Goal: Task Accomplishment & Management: Manage account settings

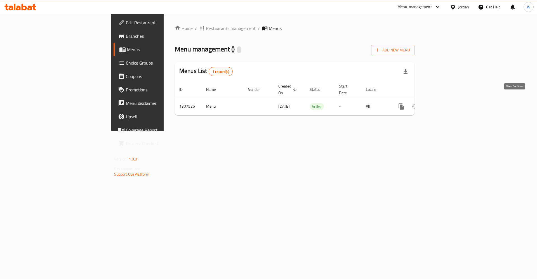
click at [448, 104] on link "enhanced table" at bounding box center [441, 106] width 13 height 13
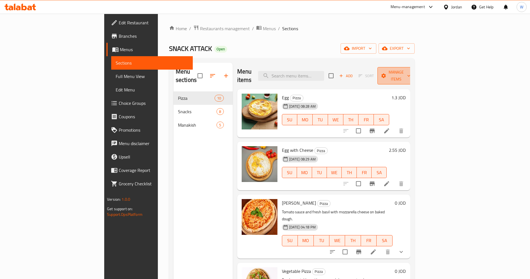
click at [411, 72] on span "Manage items" at bounding box center [396, 76] width 29 height 14
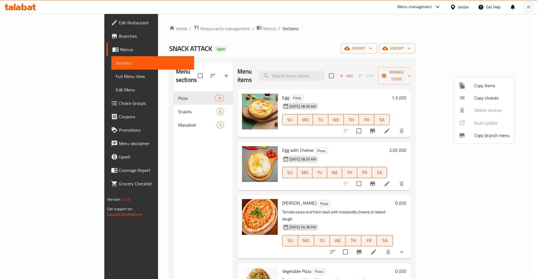
click at [483, 87] on span "Copy items" at bounding box center [491, 85] width 35 height 7
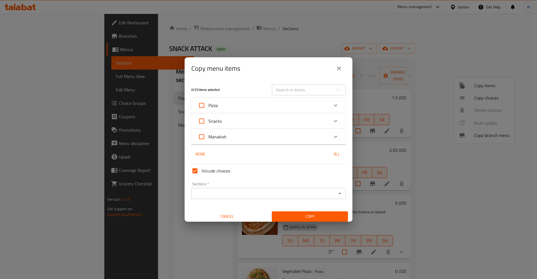
click at [310, 110] on div "Pizza" at bounding box center [263, 105] width 131 height 13
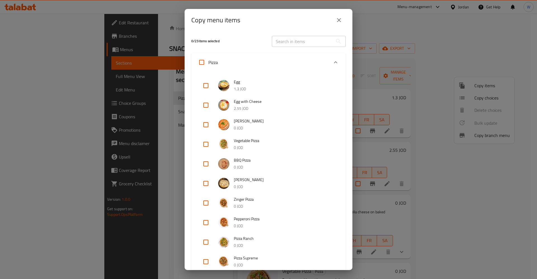
click at [207, 87] on input "checkbox" at bounding box center [205, 85] width 13 height 13
checkbox input "true"
click at [207, 108] on input "checkbox" at bounding box center [205, 104] width 13 height 13
checkbox input "true"
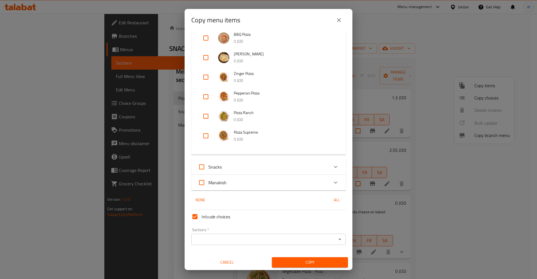
scroll to position [127, 0]
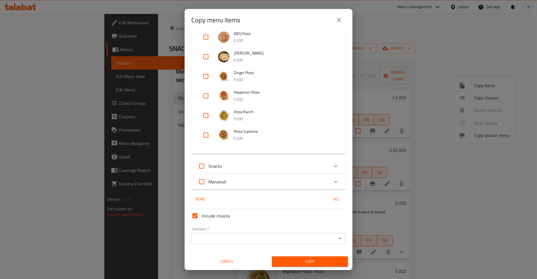
click at [248, 181] on div "Manakish" at bounding box center [263, 181] width 131 height 13
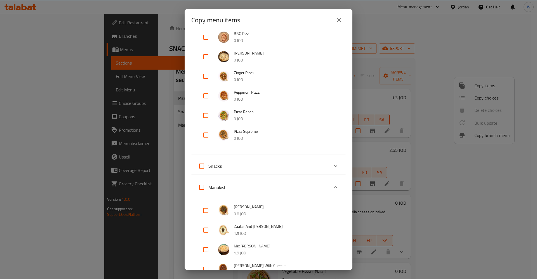
click at [245, 182] on div "Manakish" at bounding box center [263, 187] width 131 height 13
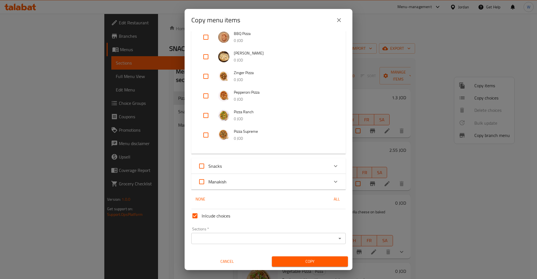
click at [229, 234] on div "Sections *" at bounding box center [268, 238] width 154 height 11
click at [230, 241] on input "Sections   *" at bounding box center [264, 238] width 142 height 8
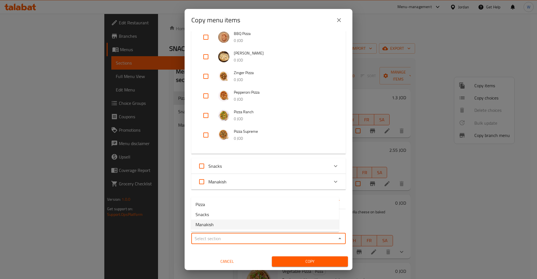
click at [220, 227] on li "Manakish" at bounding box center [265, 224] width 148 height 10
type input "Manakish"
click at [308, 259] on span "Copy" at bounding box center [309, 261] width 67 height 7
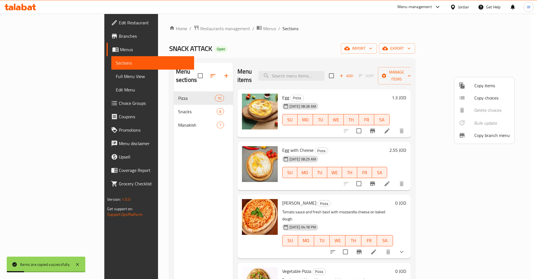
click at [151, 145] on div at bounding box center [268, 139] width 537 height 279
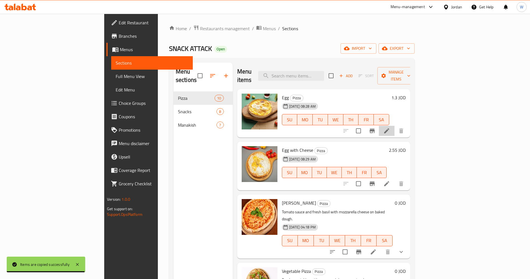
click at [395, 126] on li at bounding box center [387, 131] width 16 height 10
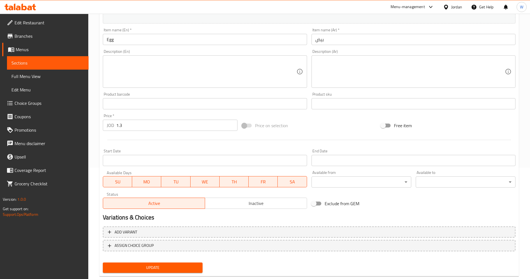
scroll to position [116, 0]
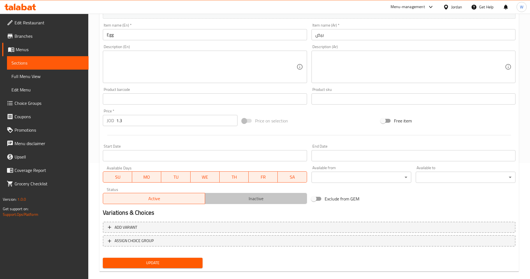
click at [245, 198] on span "Inactive" at bounding box center [256, 198] width 98 height 8
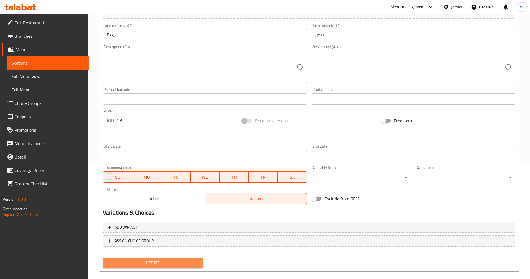
click at [198, 259] on button "Update" at bounding box center [153, 263] width 100 height 10
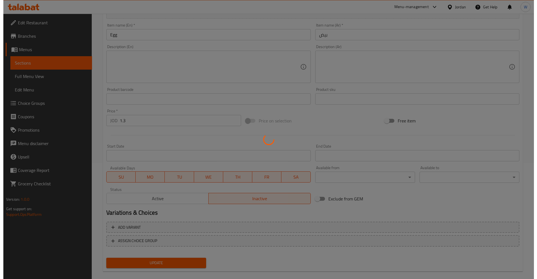
scroll to position [0, 0]
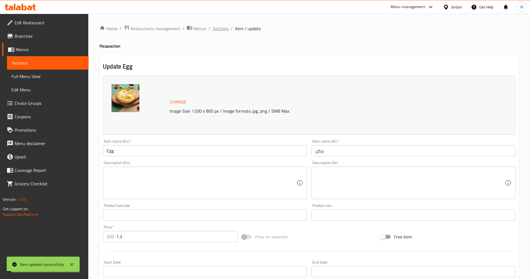
click at [221, 25] on span "Sections" at bounding box center [221, 28] width 16 height 7
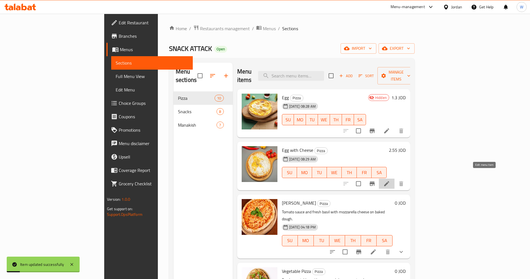
click at [390, 180] on icon at bounding box center [386, 183] width 7 height 7
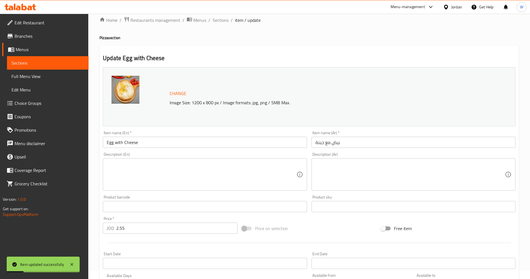
scroll to position [124, 0]
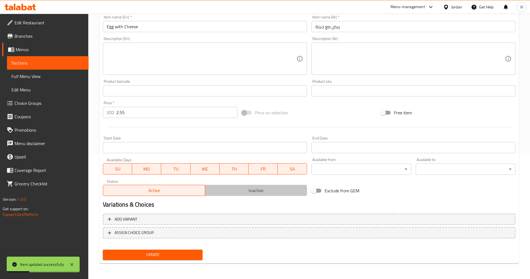
click at [248, 192] on span "Inactive" at bounding box center [256, 190] width 98 height 8
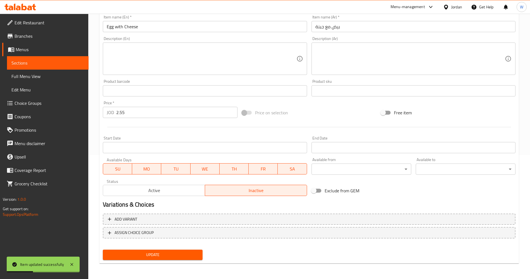
click at [167, 260] on button "Update" at bounding box center [153, 255] width 100 height 10
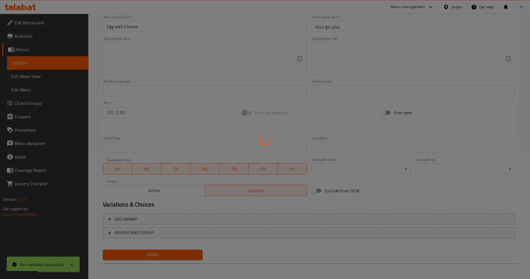
scroll to position [0, 0]
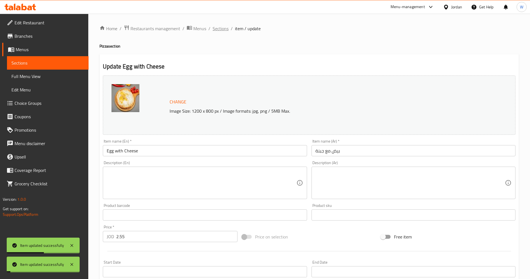
click at [220, 29] on span "Sections" at bounding box center [221, 28] width 16 height 7
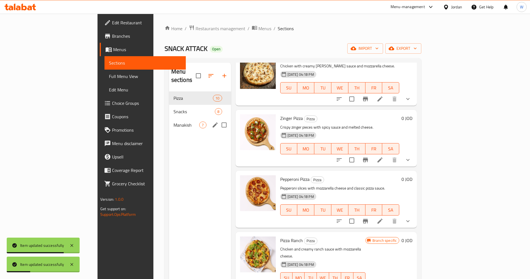
click at [174, 122] on span "Manakish" at bounding box center [187, 125] width 26 height 7
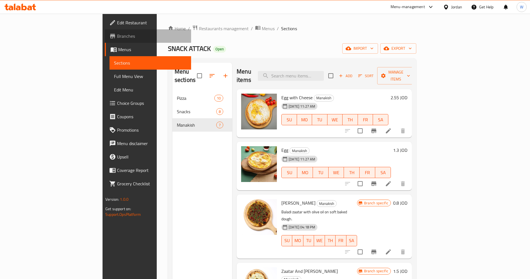
click at [117, 38] on span "Branches" at bounding box center [152, 36] width 70 height 7
